Goal: Task Accomplishment & Management: Complete application form

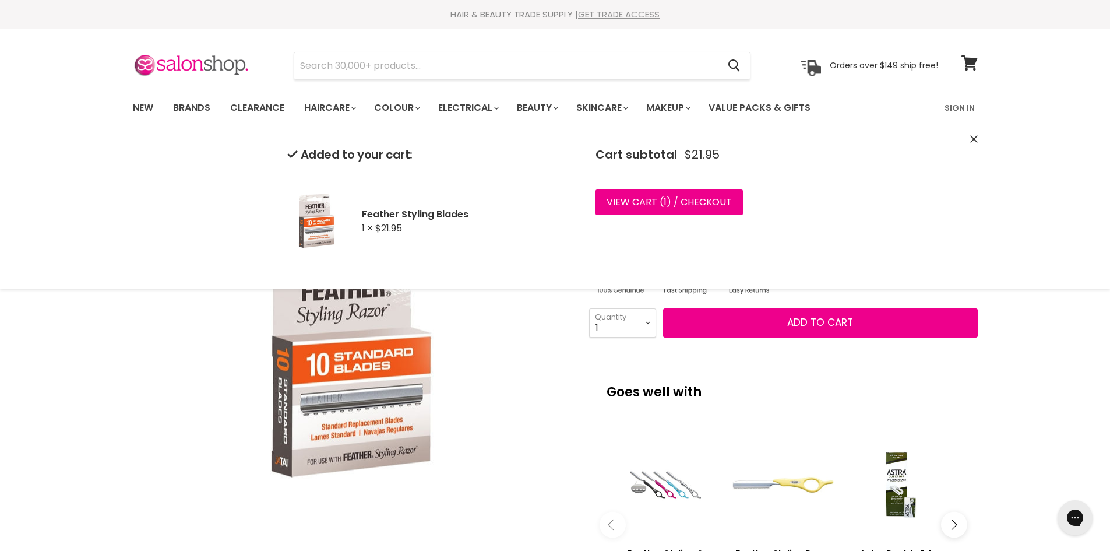
click at [623, 12] on link "GET TRADE ACCESS" at bounding box center [619, 14] width 82 height 12
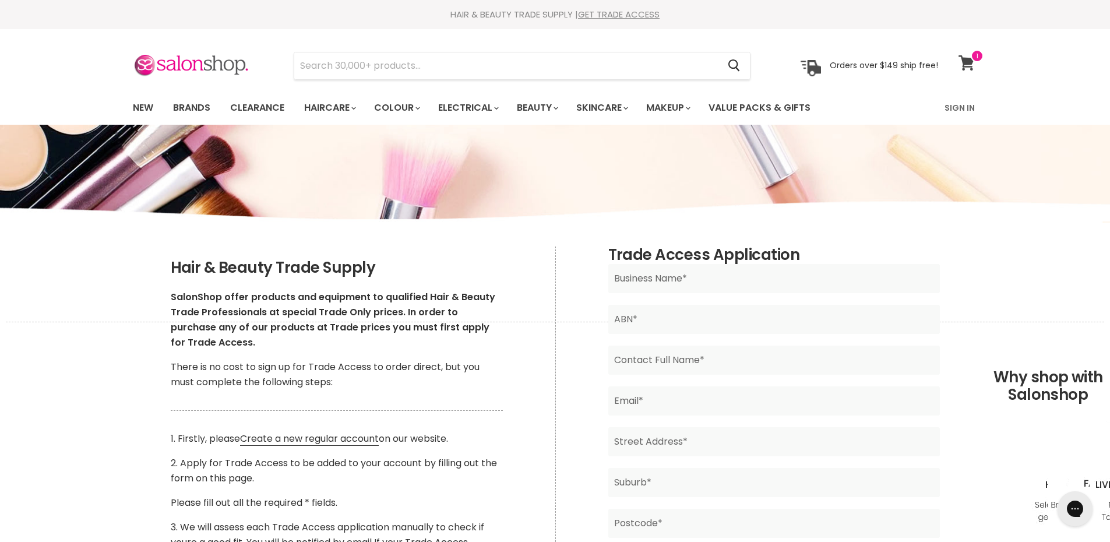
click at [959, 69] on icon at bounding box center [966, 62] width 16 height 15
